Goal: Information Seeking & Learning: Learn about a topic

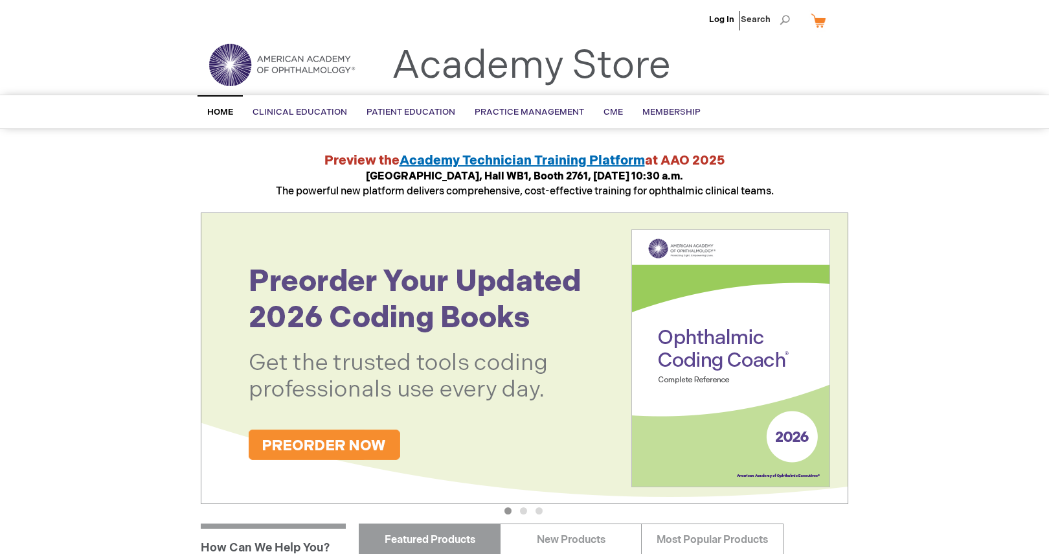
click at [420, 313] on img at bounding box center [524, 357] width 647 height 291
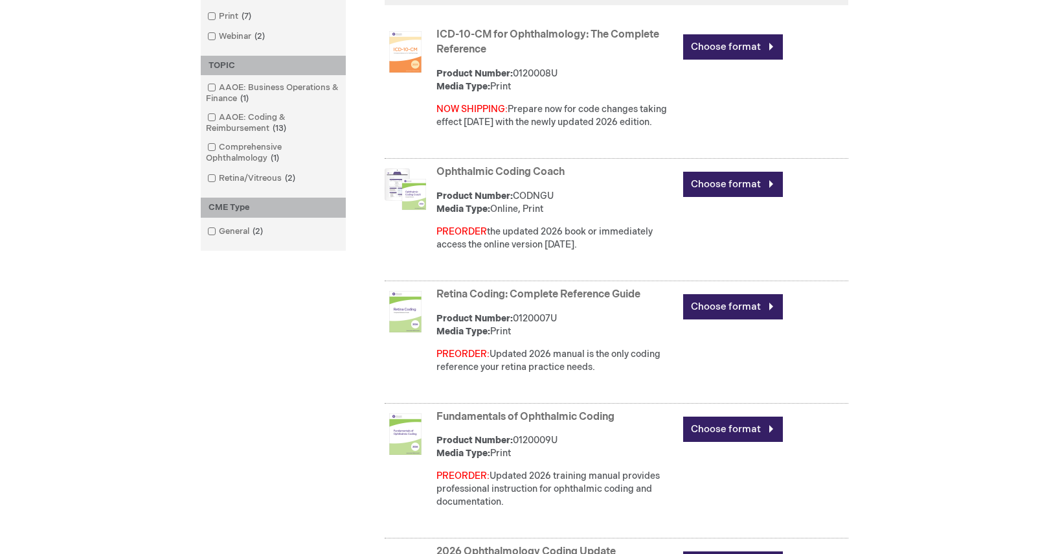
scroll to position [408, 0]
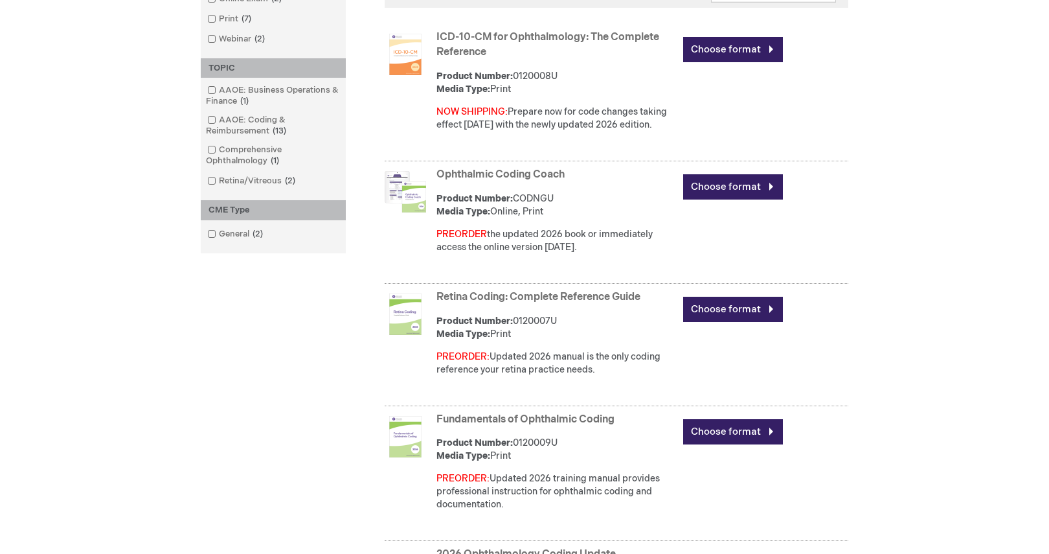
click at [502, 174] on link "Ophthalmic Coding Coach" at bounding box center [500, 174] width 128 height 12
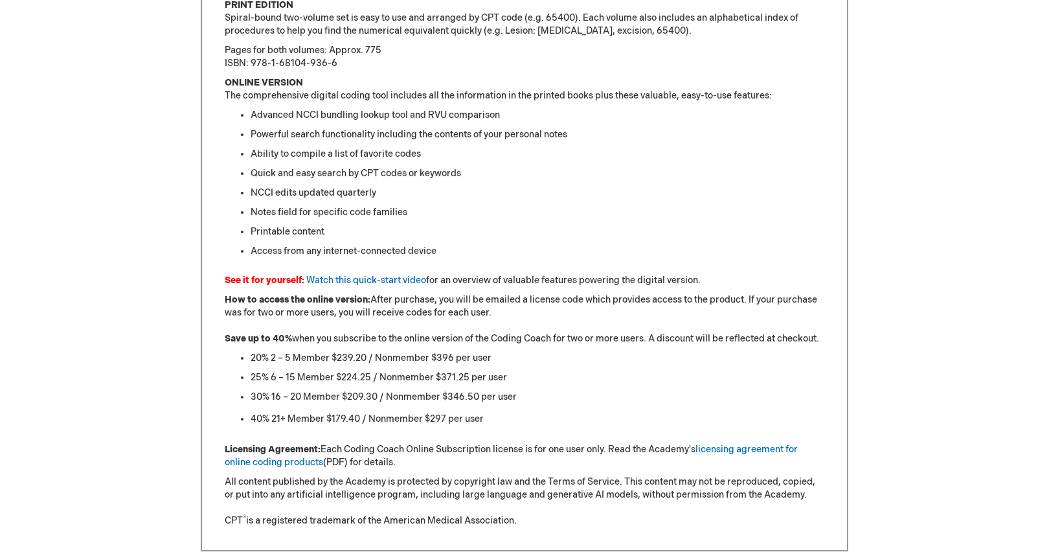
scroll to position [1425, 0]
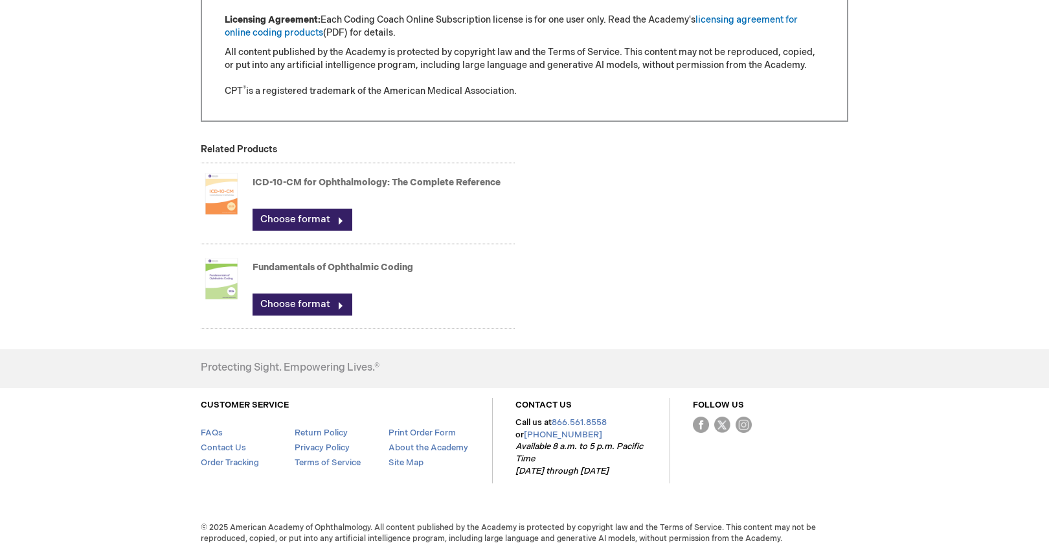
drag, startPoint x: 225, startPoint y: 280, endPoint x: 671, endPoint y: 103, distance: 480.1
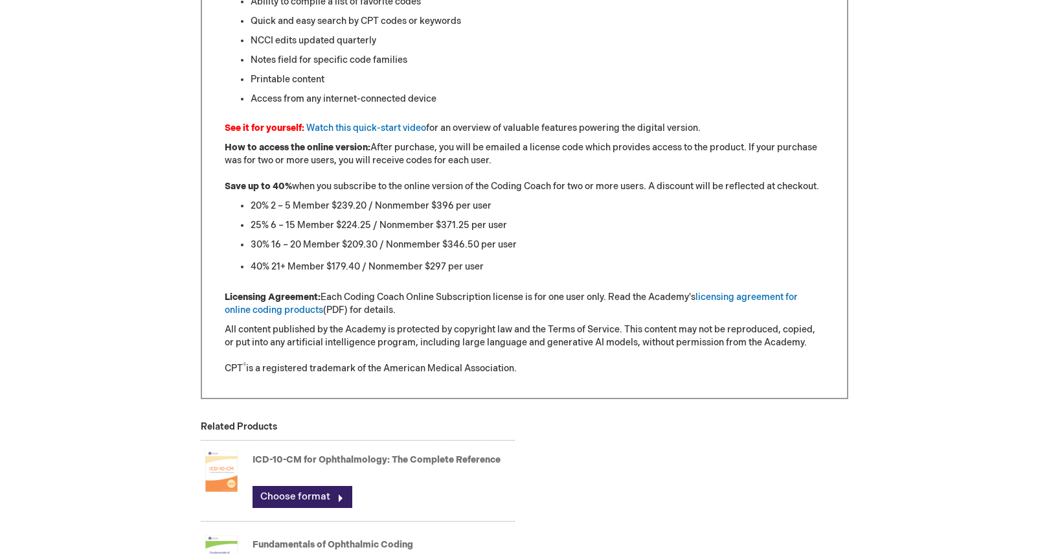
scroll to position [1078, 0]
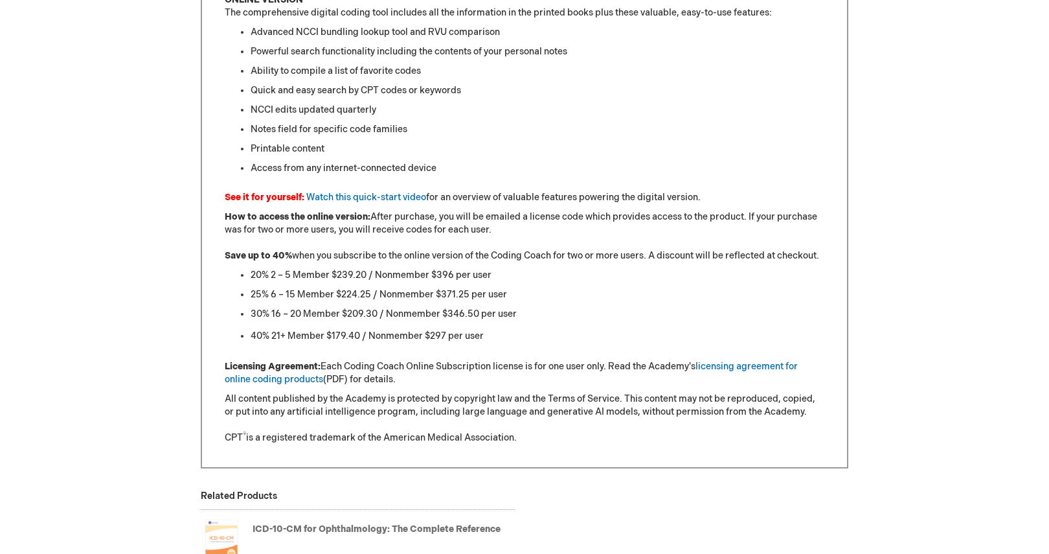
click at [587, 167] on li "Access from any internet-connected device" at bounding box center [538, 168] width 574 height 13
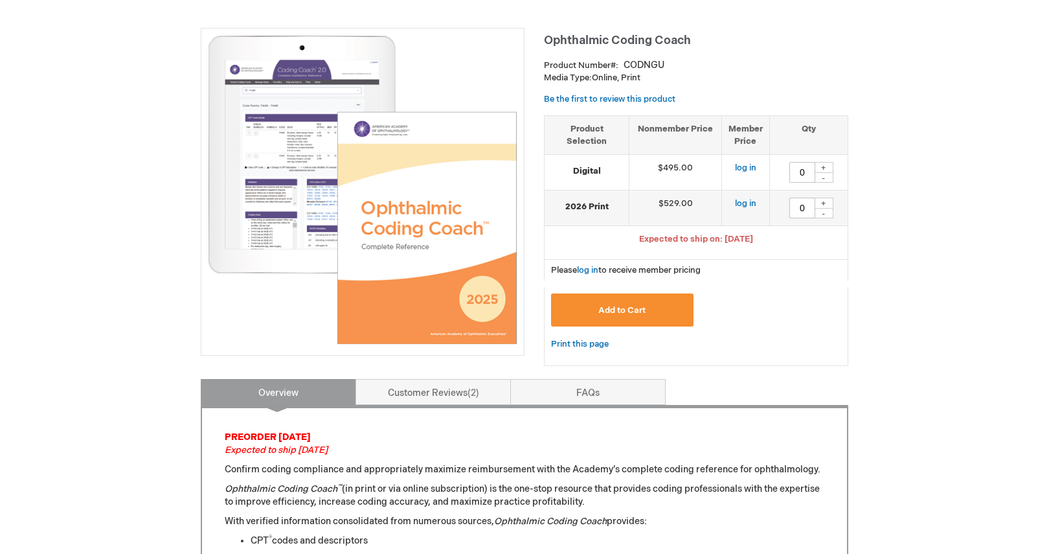
scroll to position [128, 0]
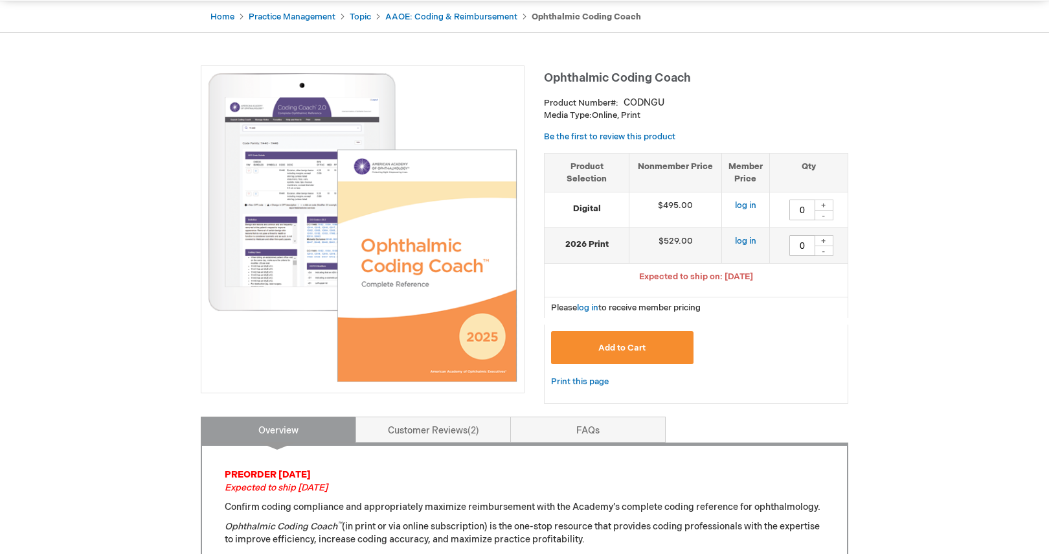
click at [271, 136] on img at bounding box center [362, 227] width 309 height 309
click at [318, 192] on img at bounding box center [362, 227] width 309 height 309
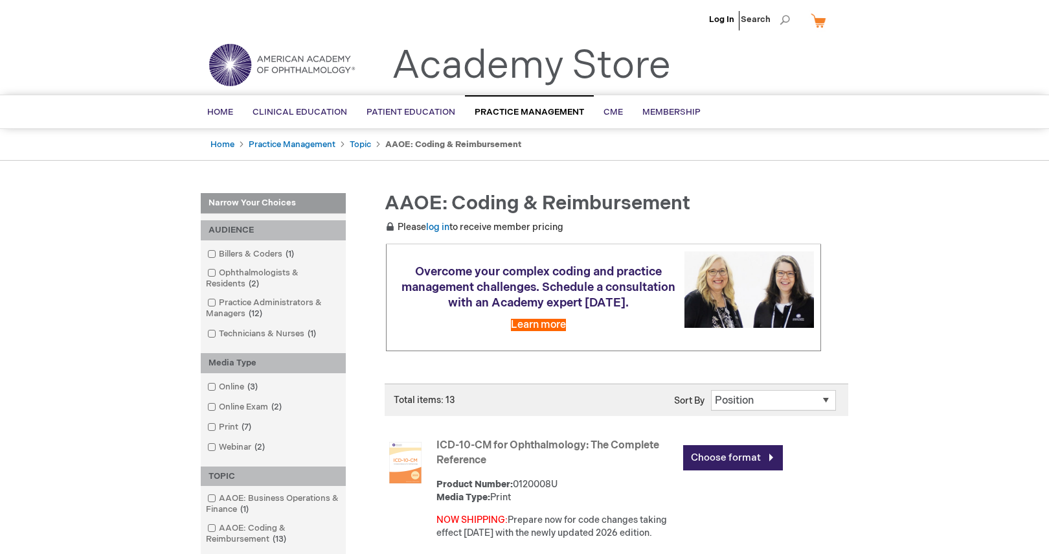
scroll to position [3, 0]
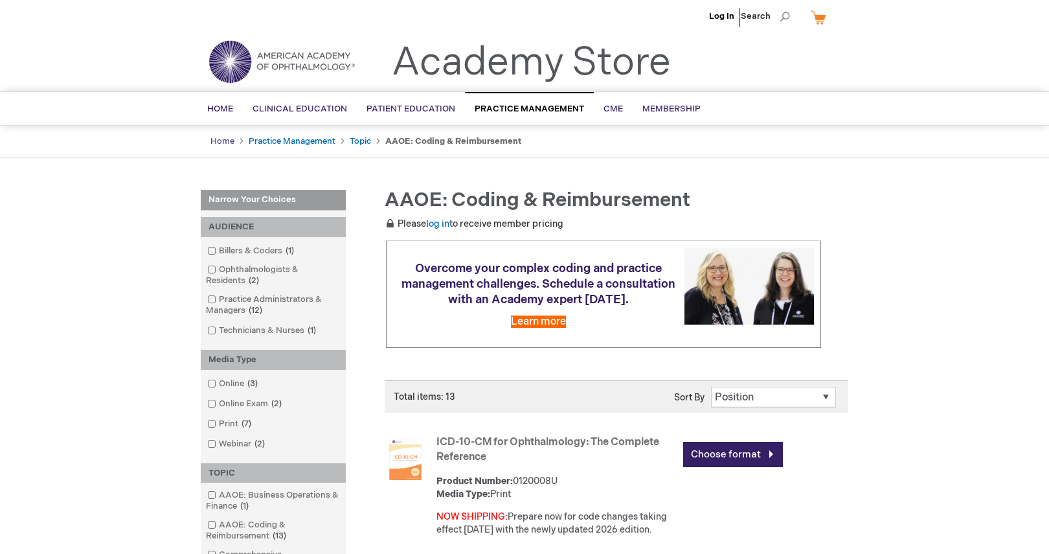
click at [221, 137] on link "Home" at bounding box center [222, 141] width 24 height 10
click at [317, 139] on link "Practice Management" at bounding box center [292, 141] width 87 height 10
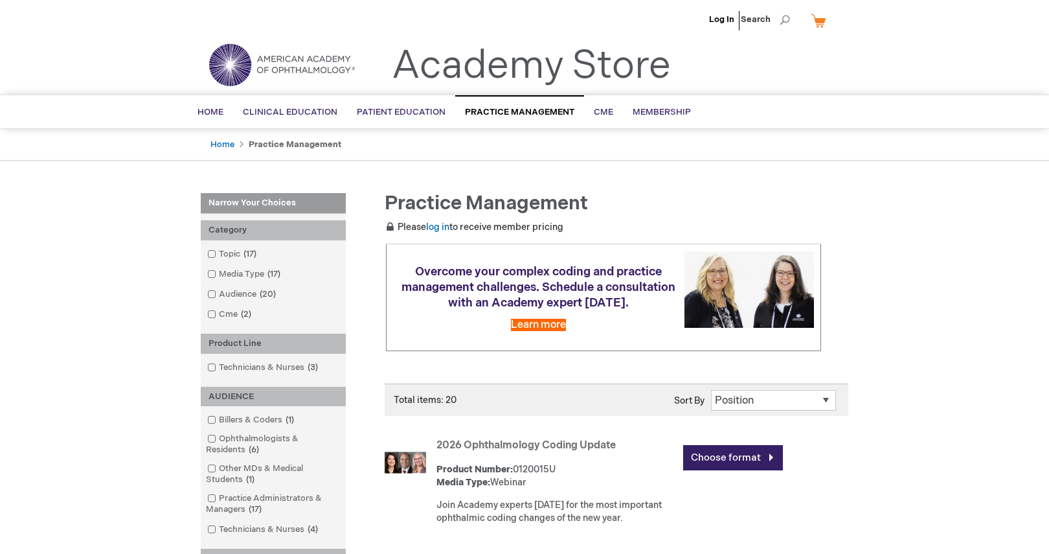
click at [0, 0] on link "Product Line" at bounding box center [0, 0] width 0 height 0
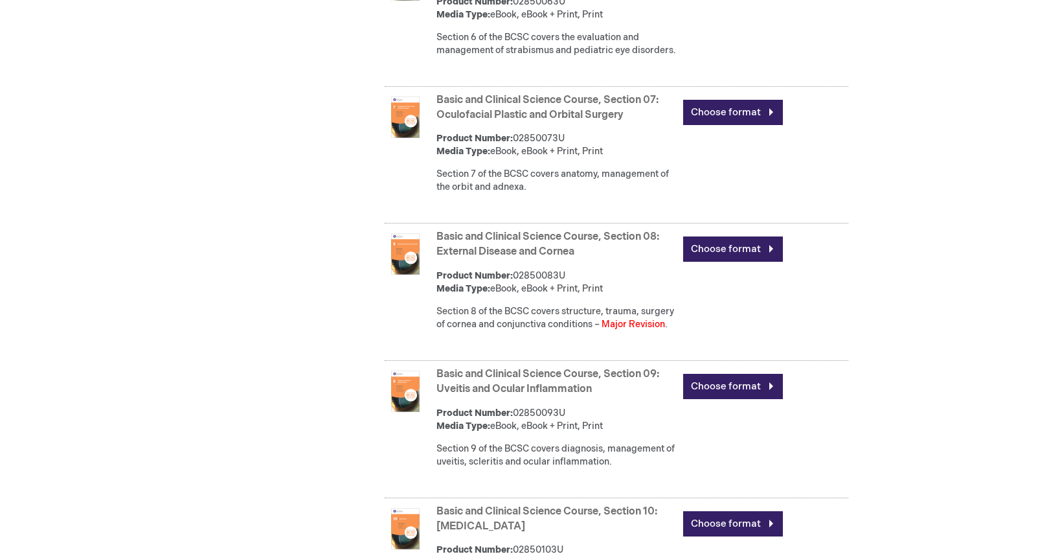
scroll to position [1430, 0]
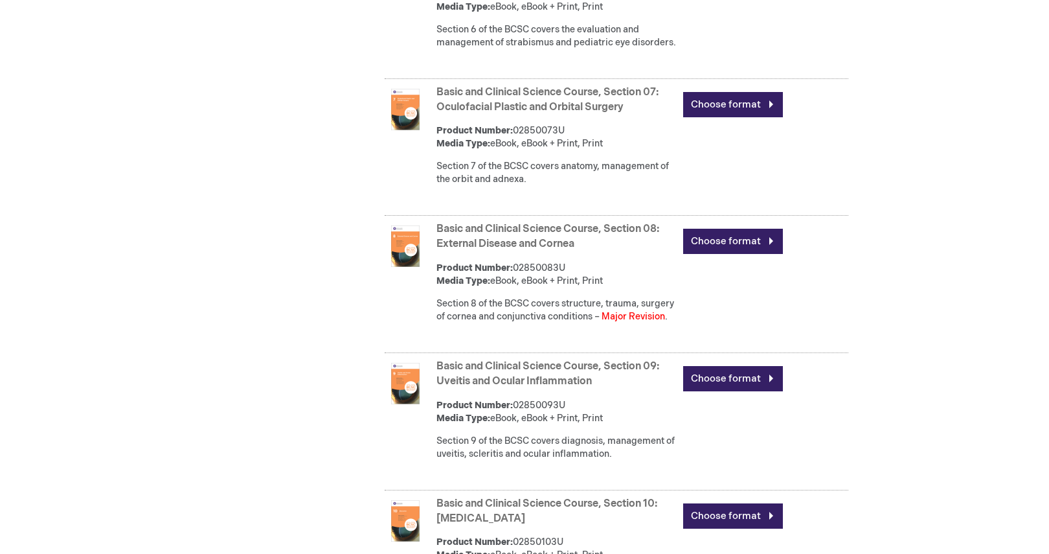
click at [415, 267] on img at bounding box center [405, 245] width 41 height 41
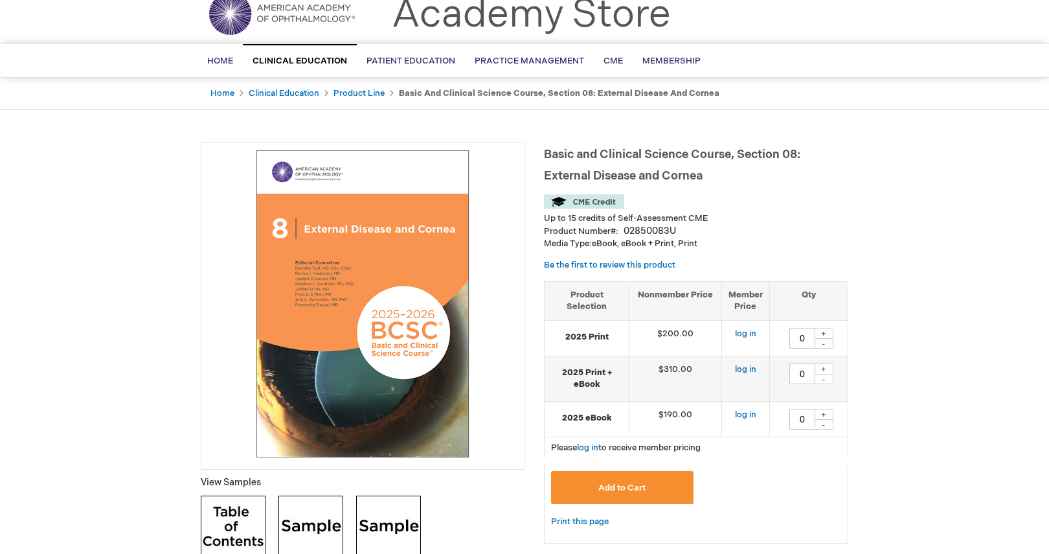
scroll to position [21, 0]
